Goal: Information Seeking & Learning: Understand process/instructions

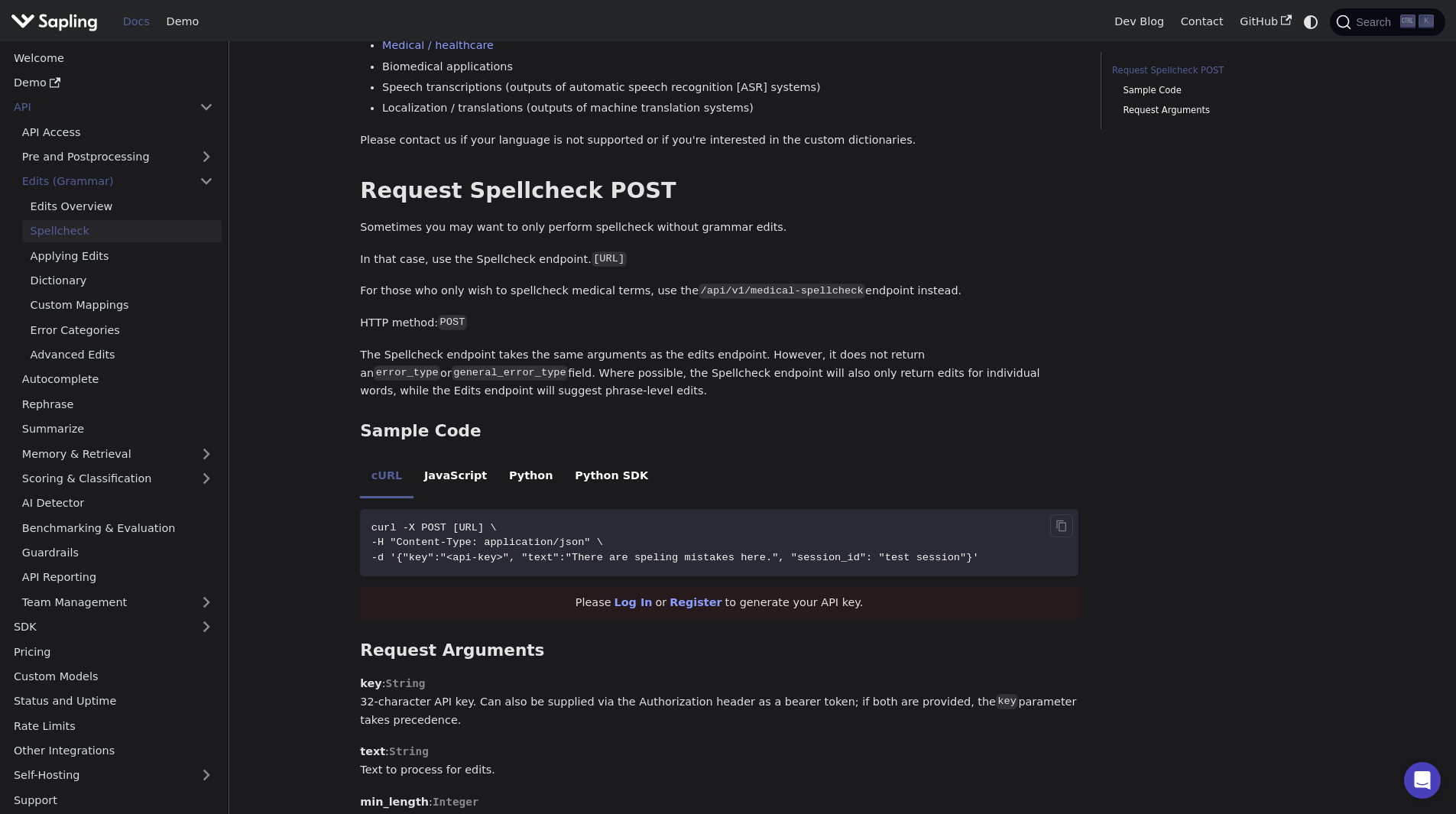
scroll to position [535, 0]
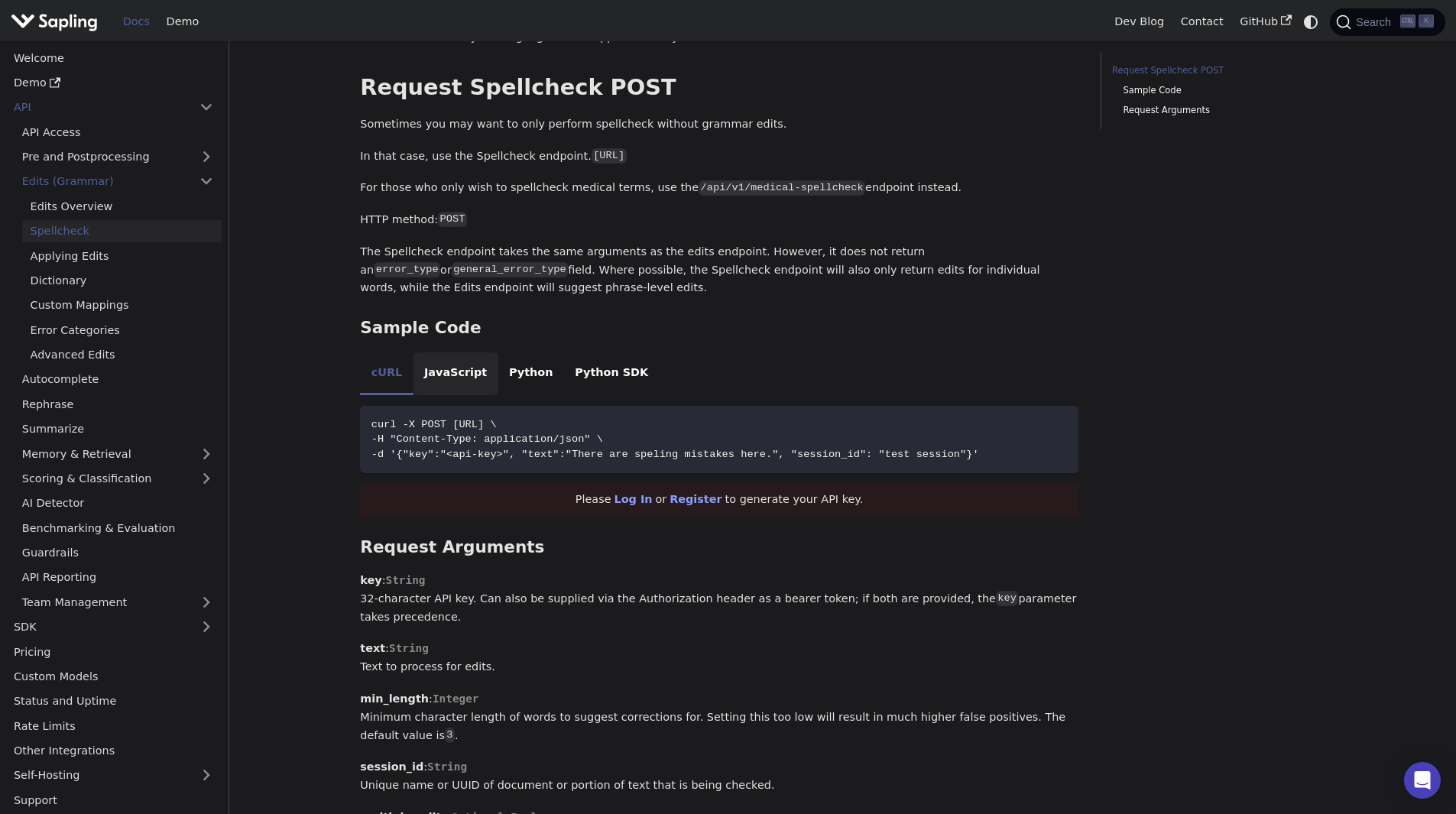
click at [457, 378] on li "JavaScript" at bounding box center [456, 373] width 85 height 42
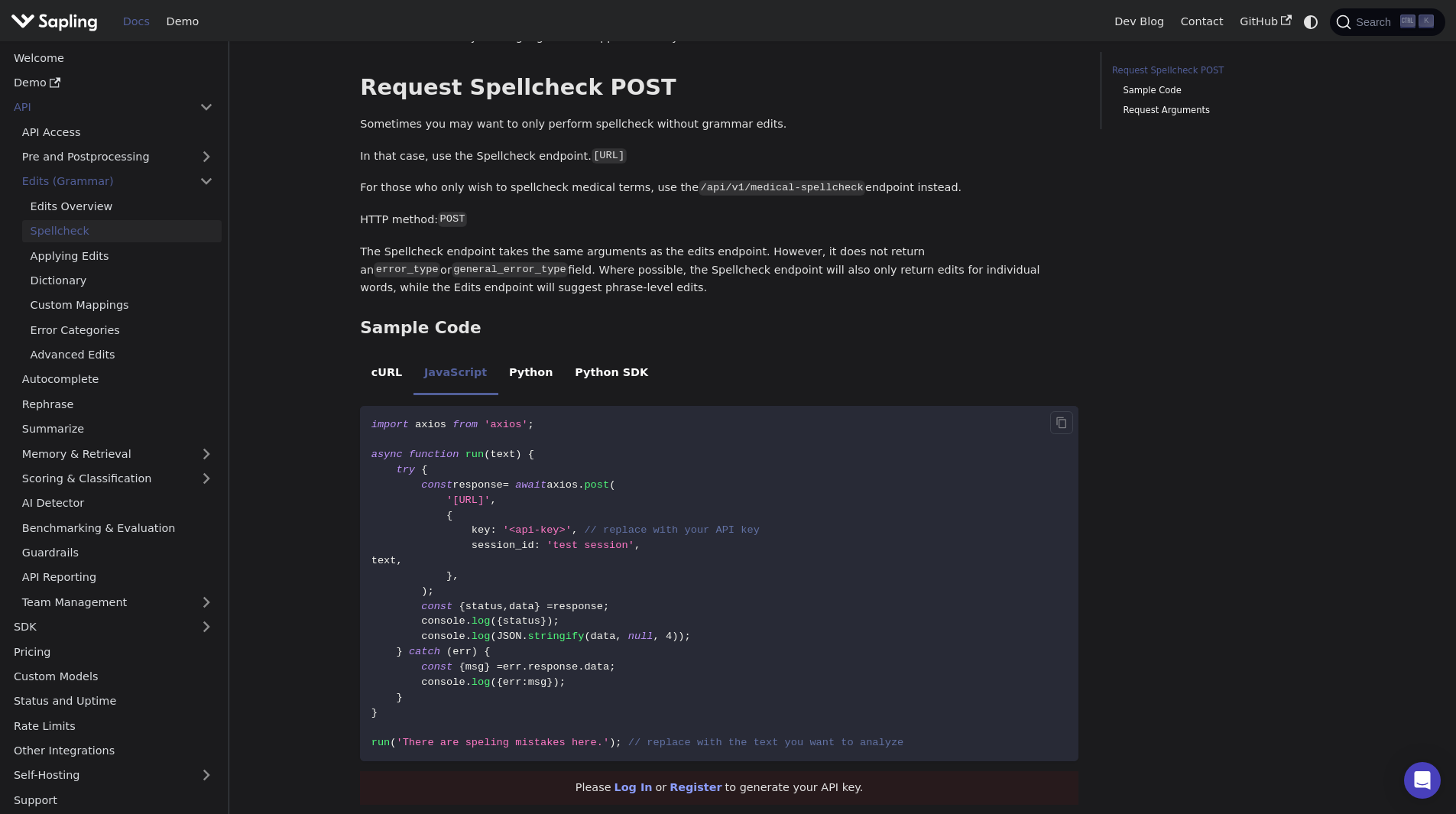
scroll to position [612, 0]
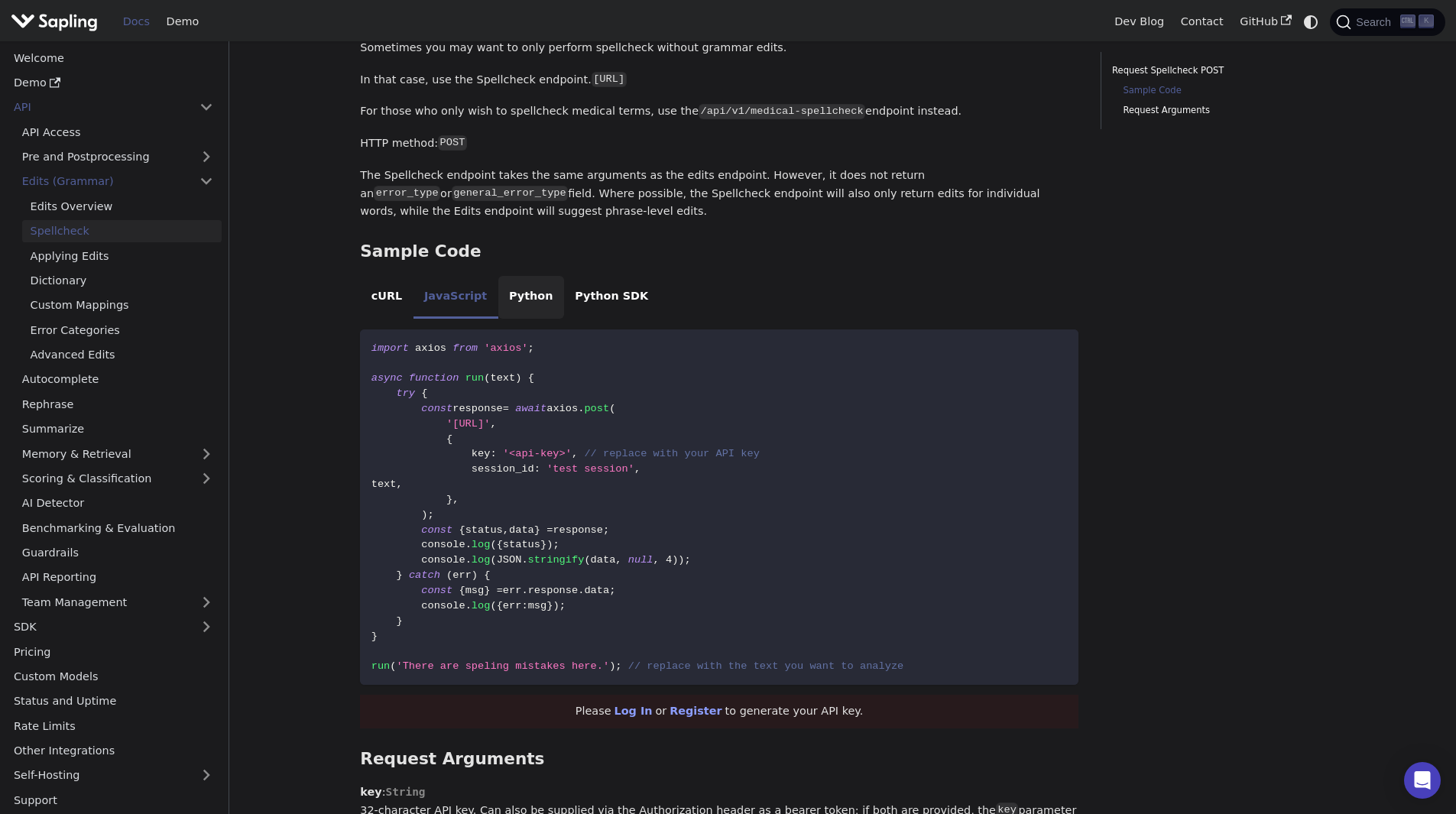
click at [524, 298] on li "Python" at bounding box center [531, 297] width 66 height 42
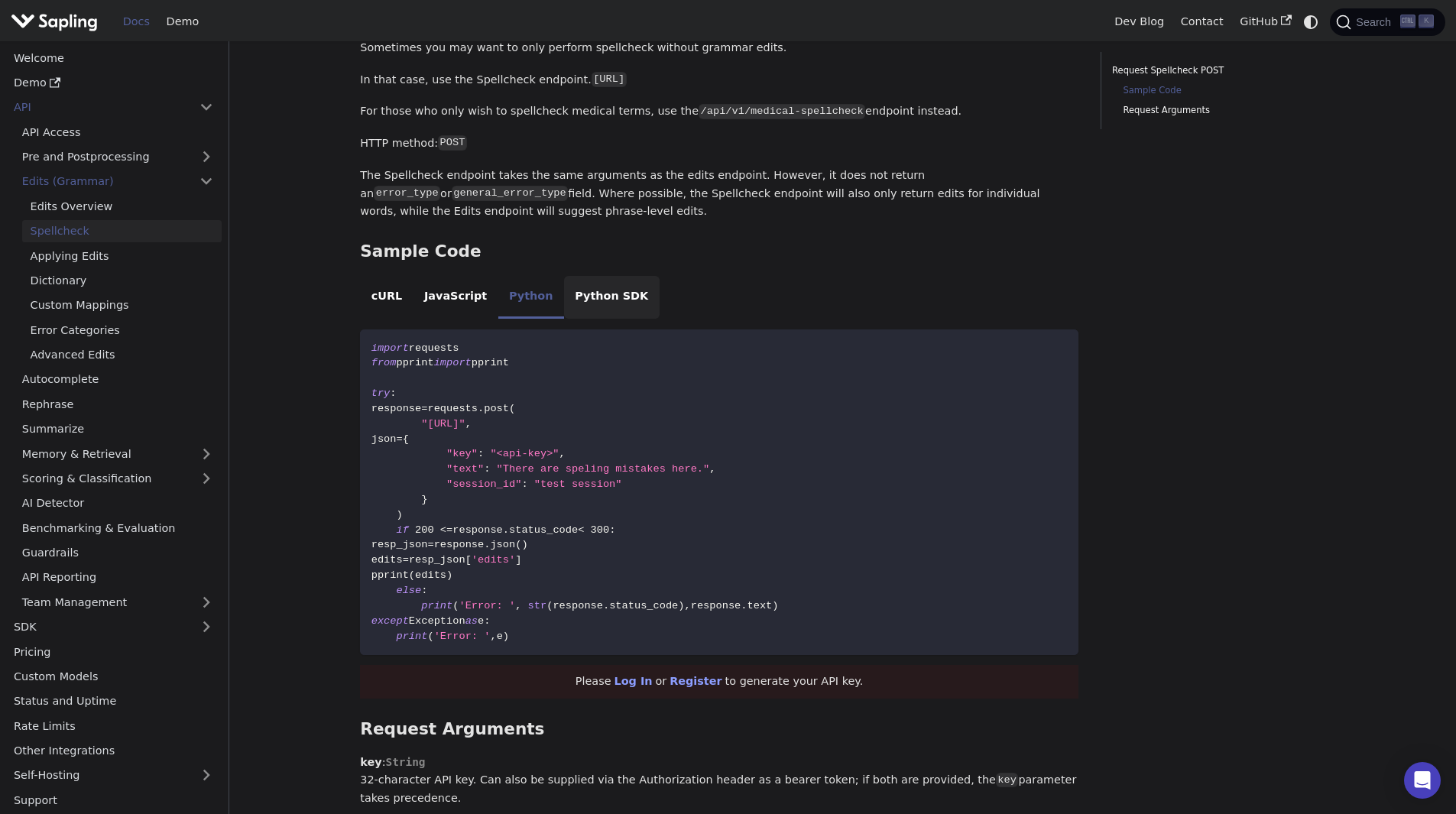
click at [590, 293] on li "Python SDK" at bounding box center [612, 297] width 95 height 42
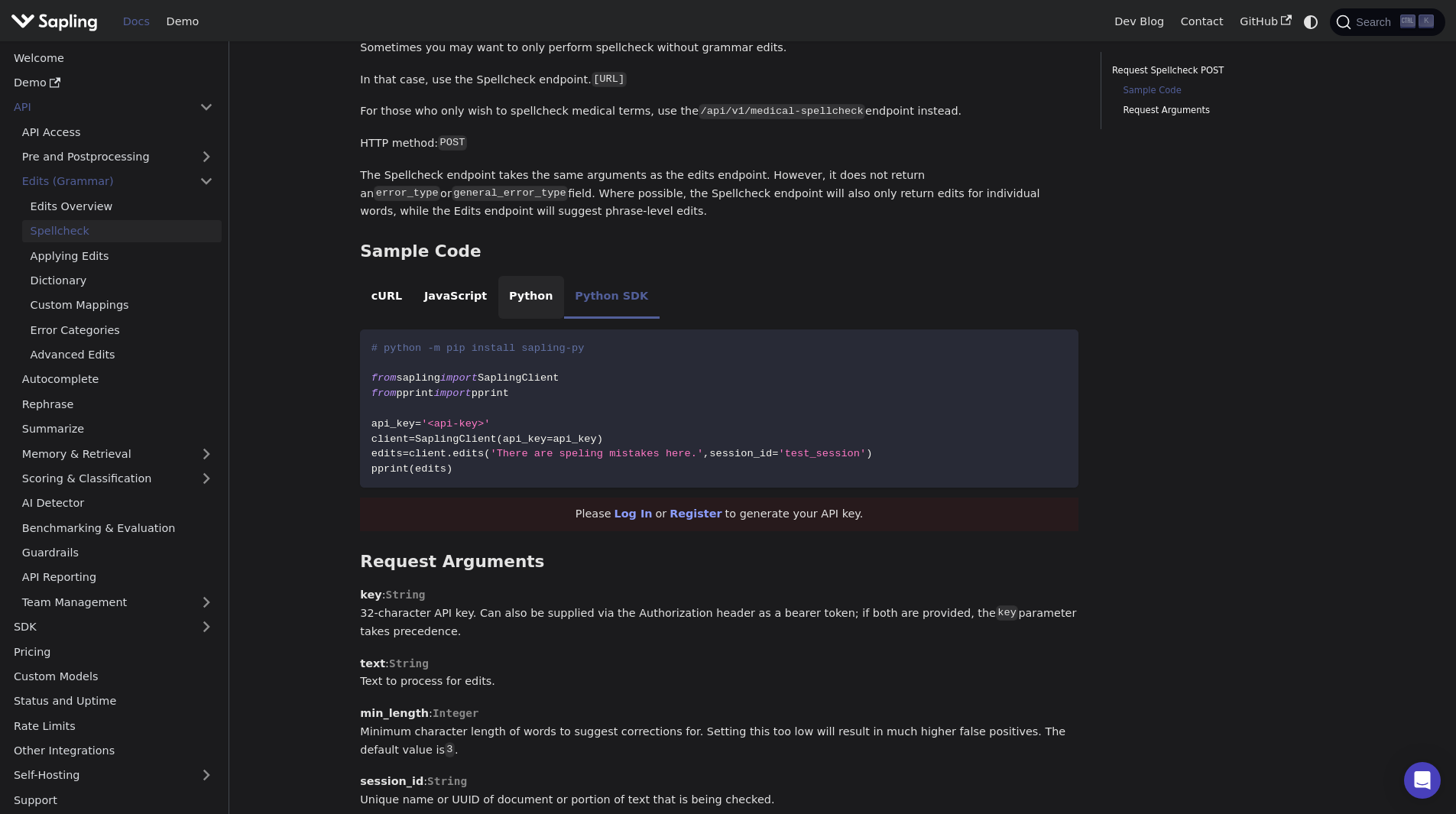
click at [498, 292] on li "Python" at bounding box center [531, 297] width 66 height 42
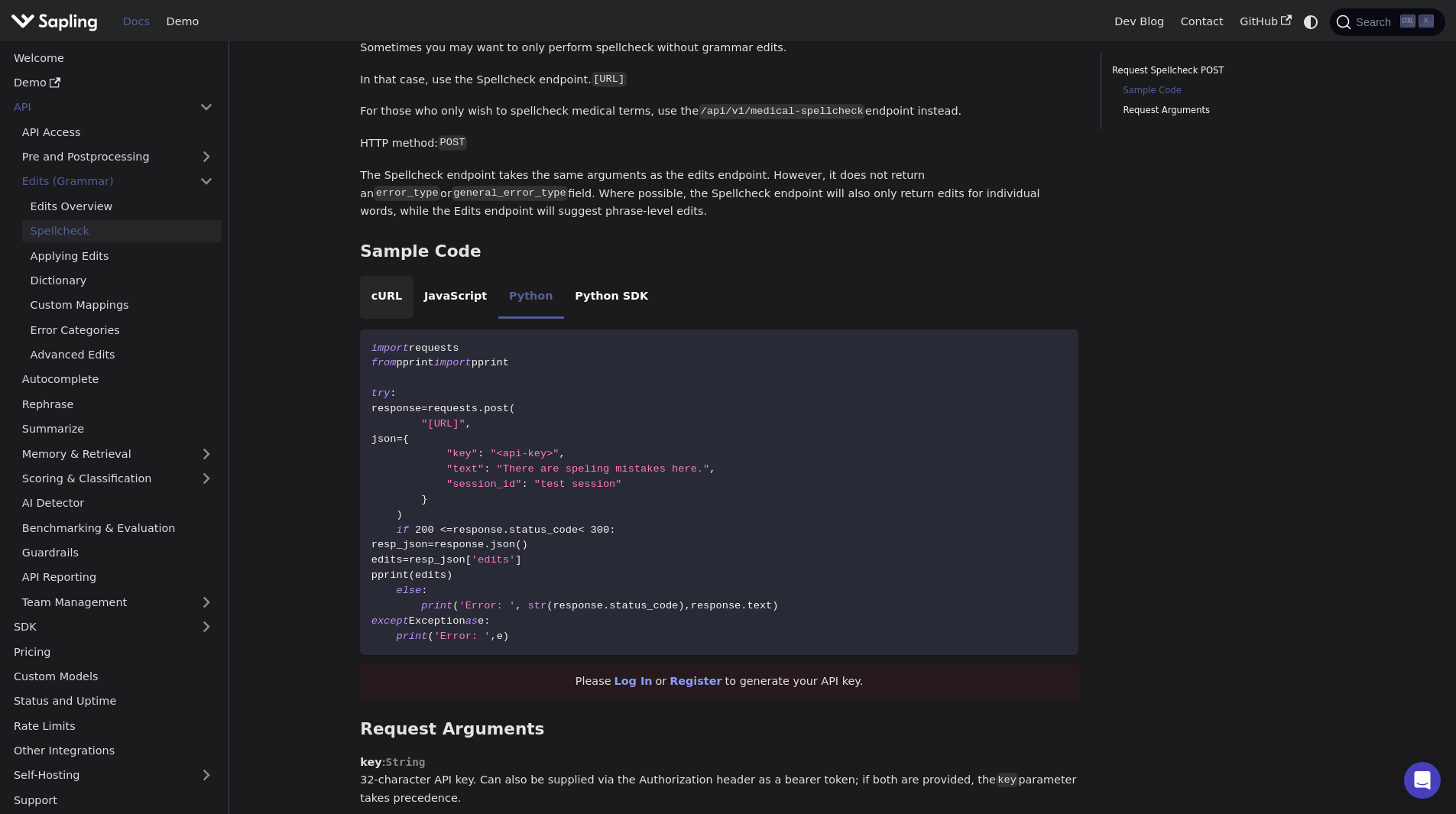
click at [381, 293] on li "cURL" at bounding box center [386, 297] width 53 height 42
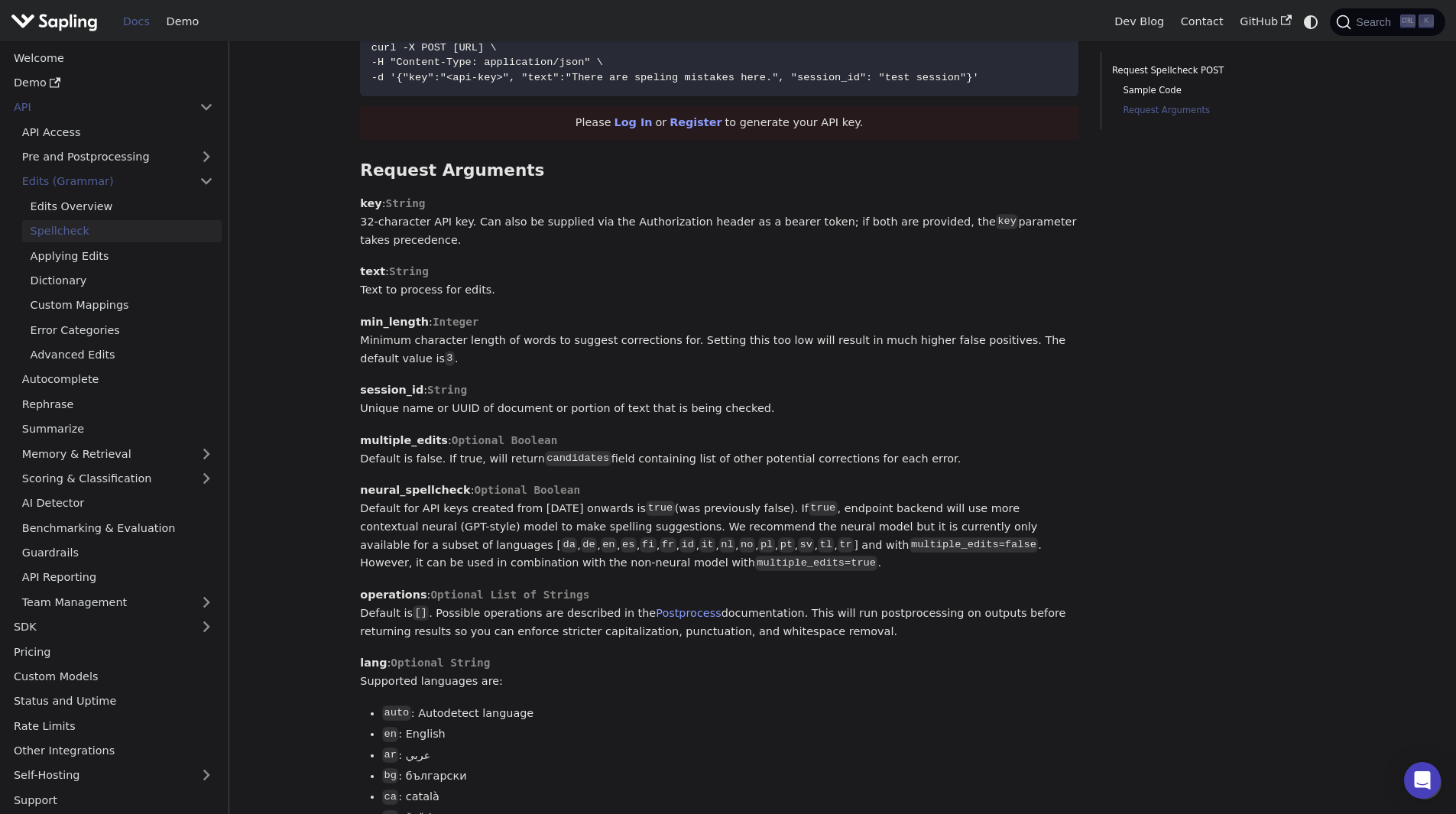
scroll to position [841, 0]
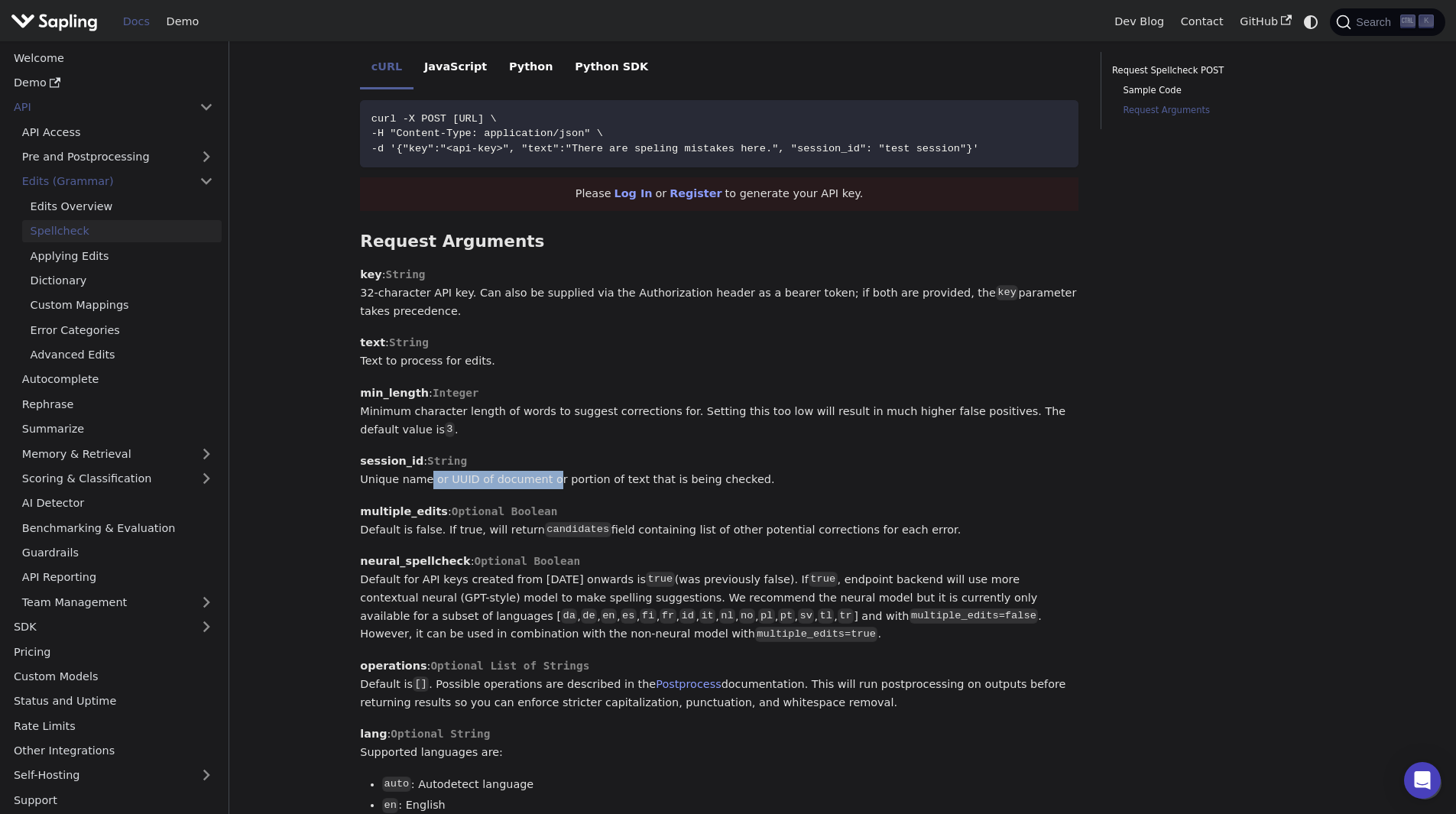
drag, startPoint x: 417, startPoint y: 471, endPoint x: 536, endPoint y: 476, distance: 119.1
click at [536, 476] on p "session_id : String Unique name or UUID of document or portion of text that is …" at bounding box center [719, 471] width 719 height 36
drag, startPoint x: 536, startPoint y: 476, endPoint x: 461, endPoint y: 444, distance: 81.5
click at [461, 452] on p "session_id : String Unique name or UUID of document or portion of text that is …" at bounding box center [719, 471] width 719 height 36
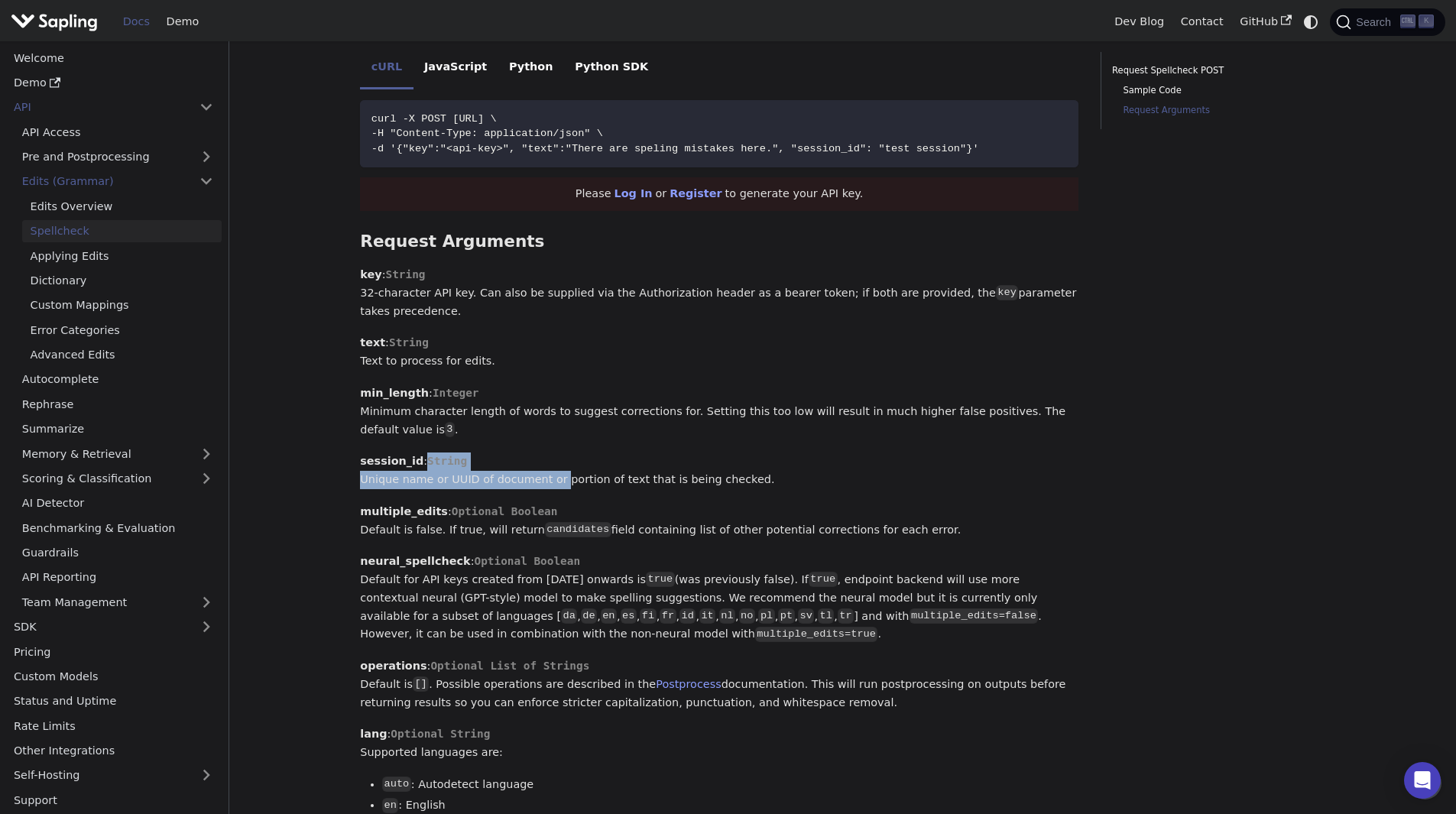
click at [464, 452] on p "session_id : String Unique name or UUID of document or portion of text that is …" at bounding box center [719, 471] width 719 height 36
click at [614, 463] on p "session_id : String Unique name or UUID of document or portion of text that is …" at bounding box center [719, 471] width 719 height 36
click at [620, 452] on p "session_id : String Unique name or UUID of document or portion of text that is …" at bounding box center [719, 471] width 719 height 36
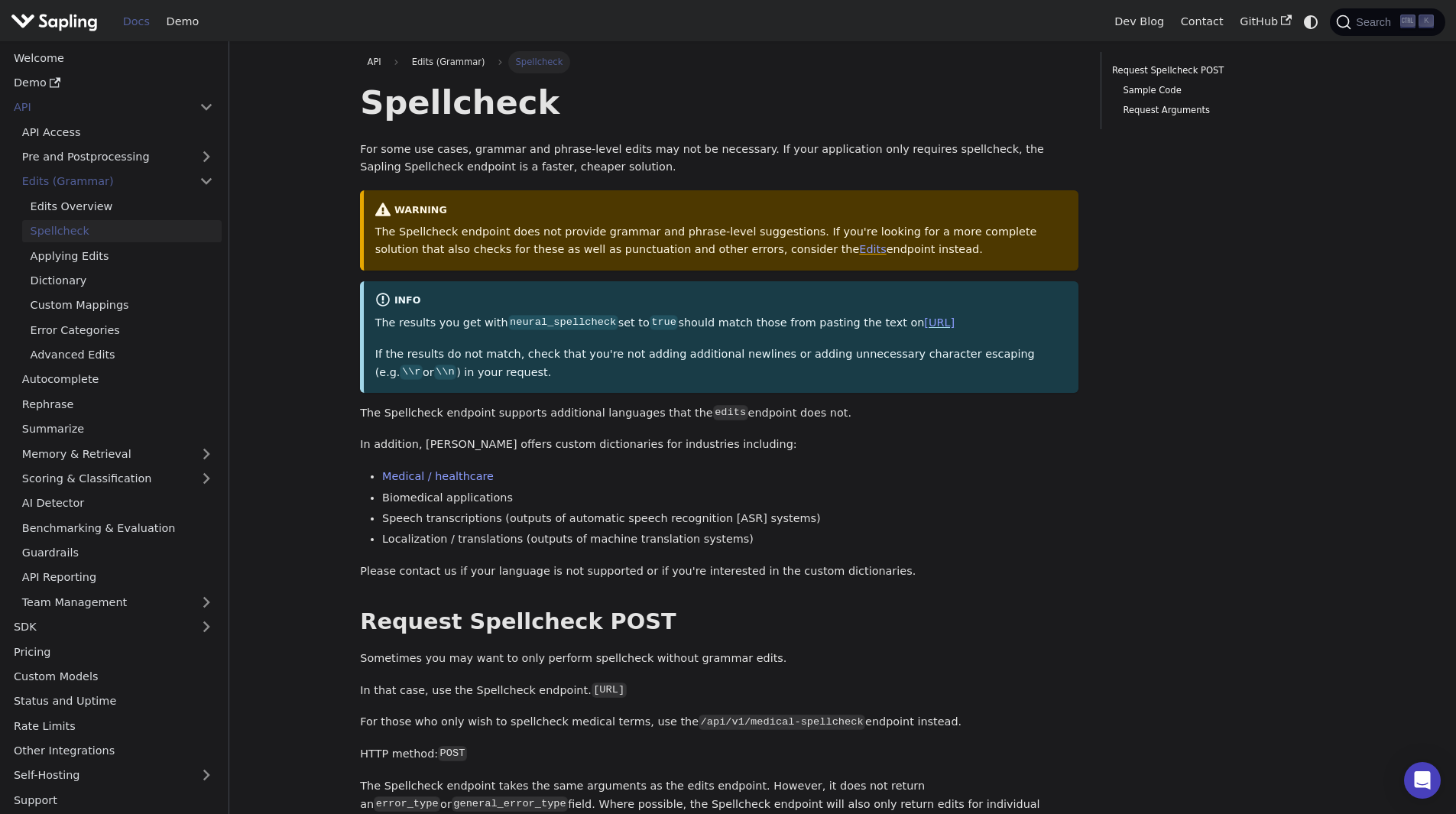
scroll to position [0, 0]
